Goal: Task Accomplishment & Management: Manage account settings

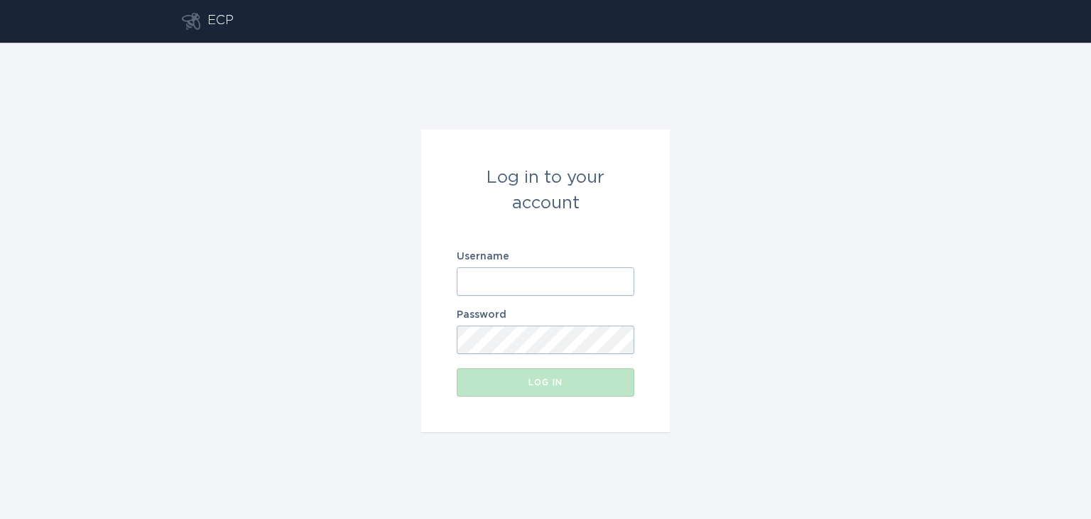
click at [543, 267] on input "Username" at bounding box center [546, 281] width 178 height 28
type input "[EMAIL_ADDRESS][DOMAIN_NAME]"
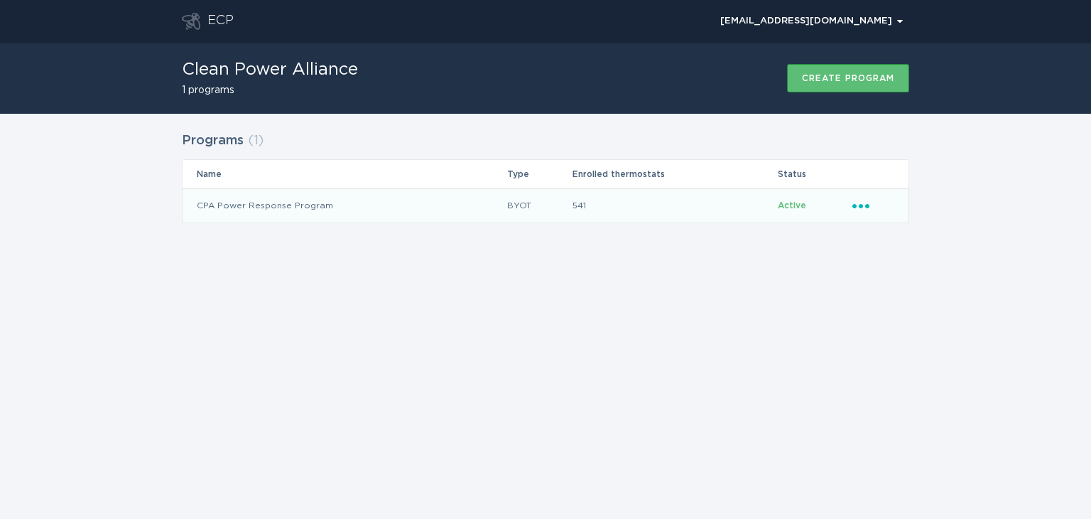
click at [862, 203] on icon "Ellipsis" at bounding box center [862, 203] width 20 height 12
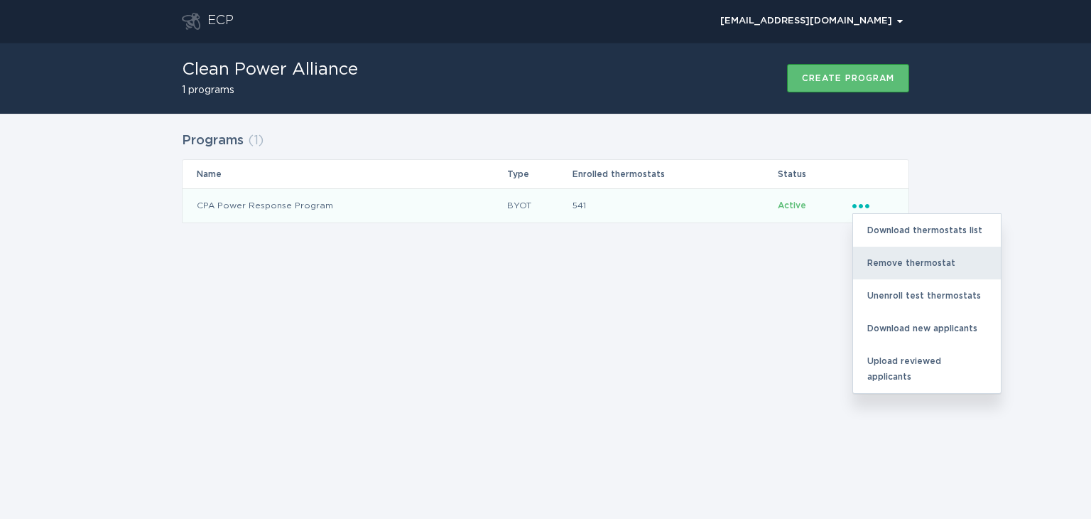
click at [899, 256] on div "Remove thermostat" at bounding box center [927, 263] width 148 height 33
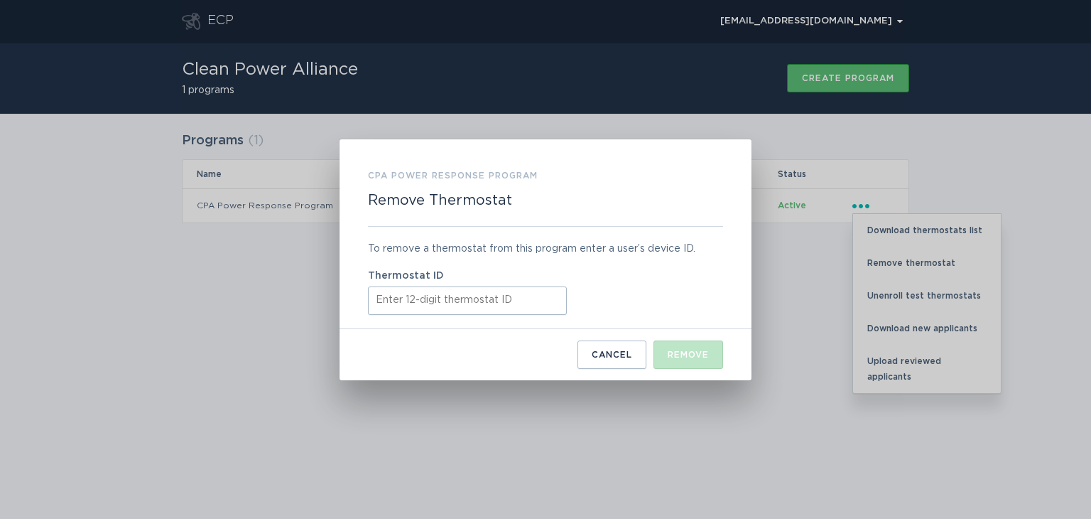
click at [505, 303] on input "Thermostat ID" at bounding box center [467, 300] width 199 height 28
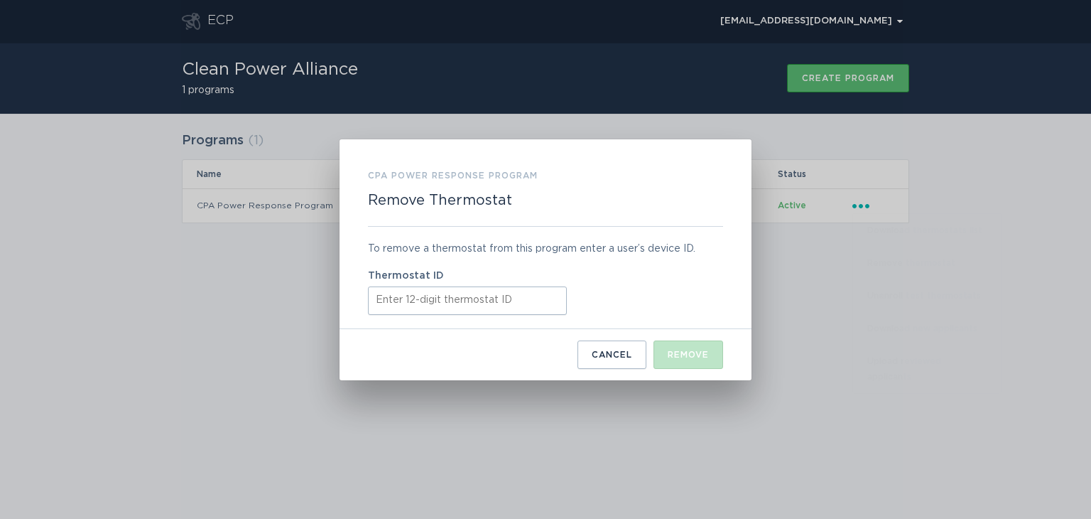
paste input "522606160387"
type input "522606160387"
click at [691, 350] on div "Remove" at bounding box center [688, 354] width 41 height 9
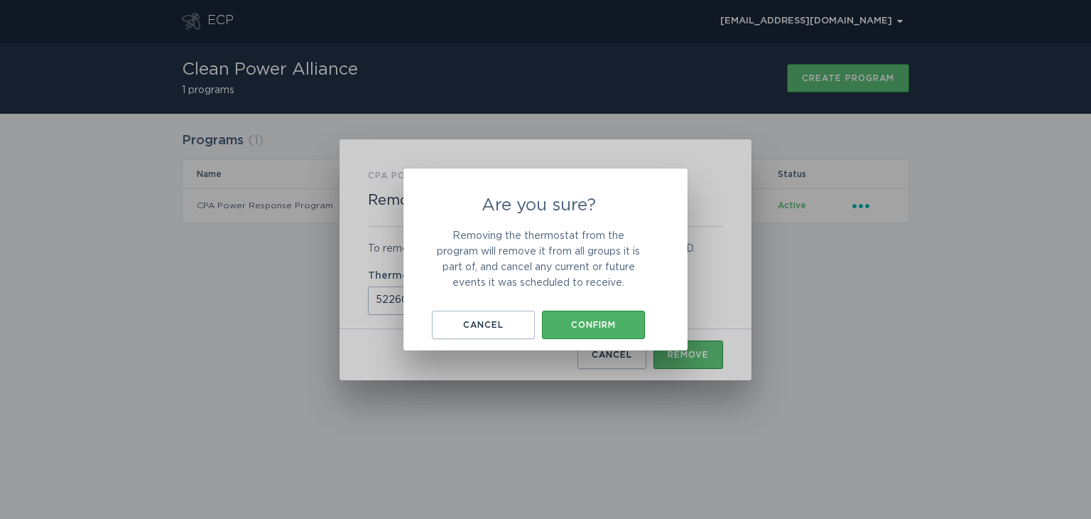
click at [601, 316] on button "Confirm" at bounding box center [593, 324] width 103 height 28
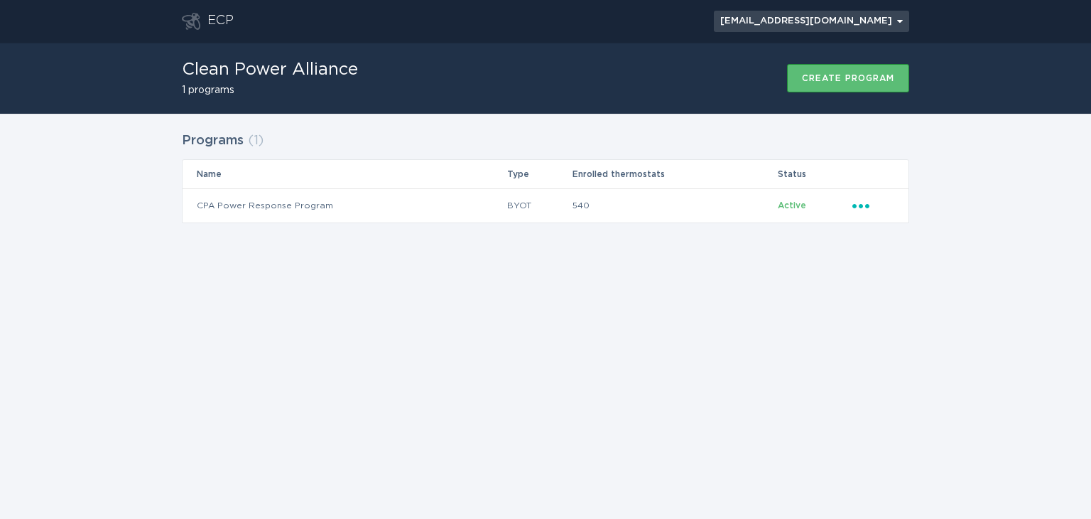
click at [903, 20] on button "[EMAIL_ADDRESS][DOMAIN_NAME] Chevron" at bounding box center [811, 21] width 195 height 21
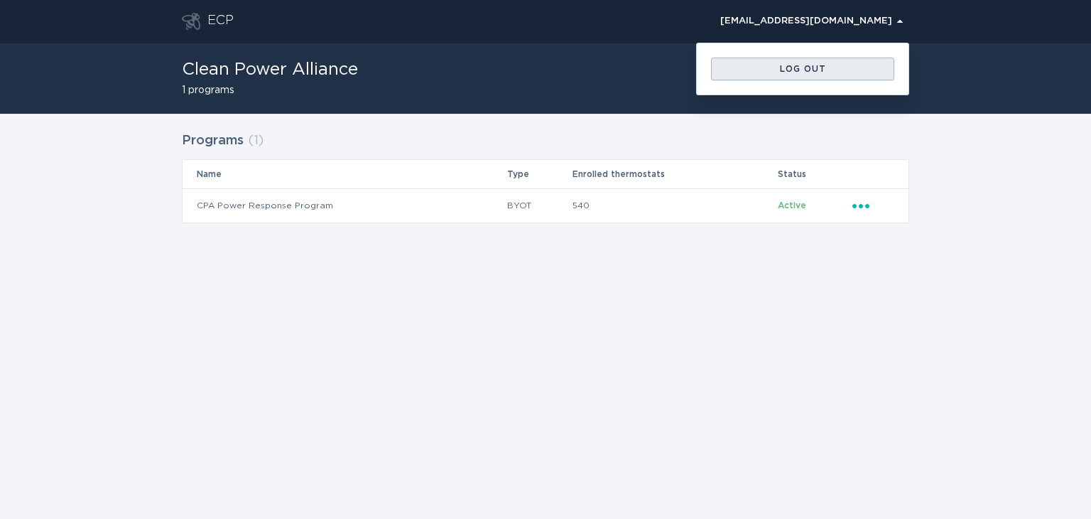
click at [821, 67] on div "Log out" at bounding box center [802, 69] width 169 height 9
